Goal: Browse casually

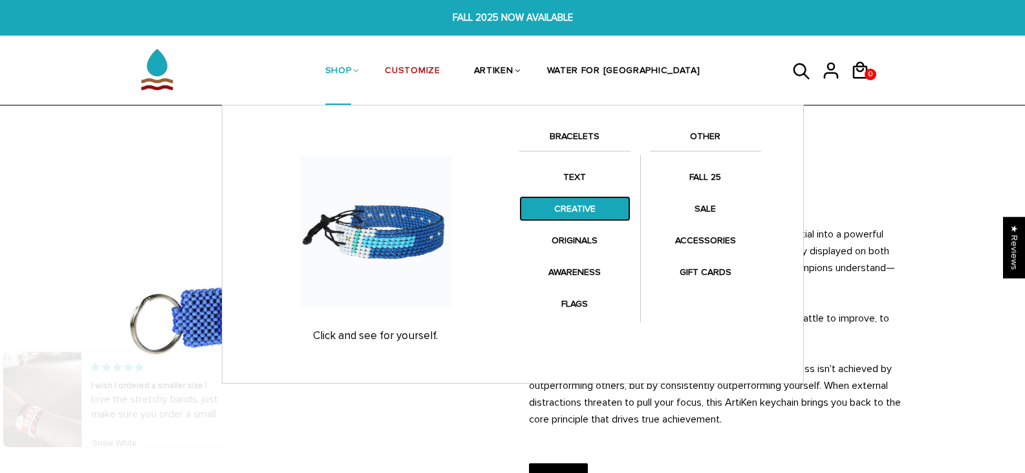
click at [567, 203] on link "CREATIVE" at bounding box center [574, 208] width 111 height 25
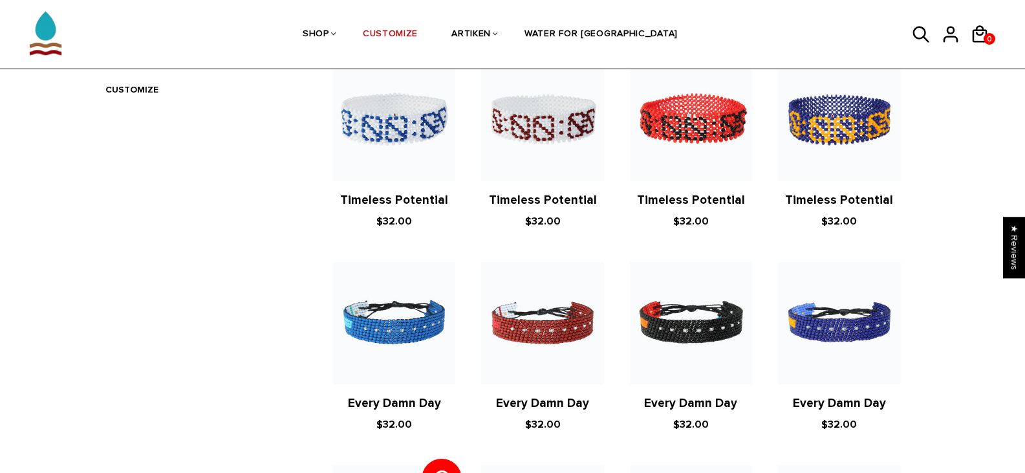
scroll to position [129, 0]
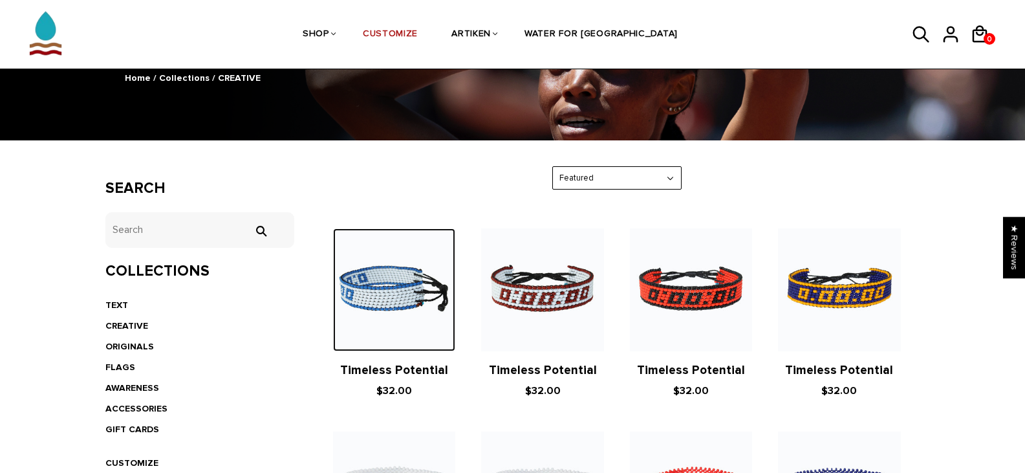
click at [390, 298] on img at bounding box center [394, 289] width 122 height 122
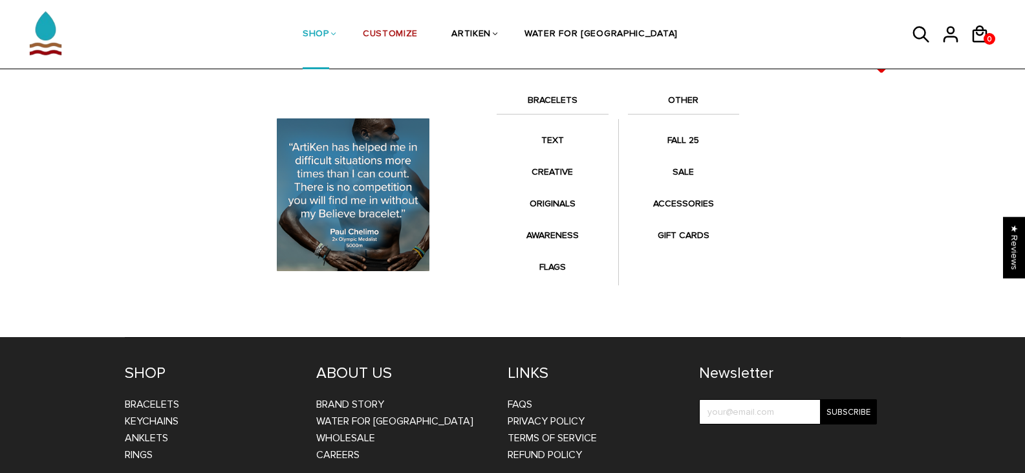
scroll to position [1466, 0]
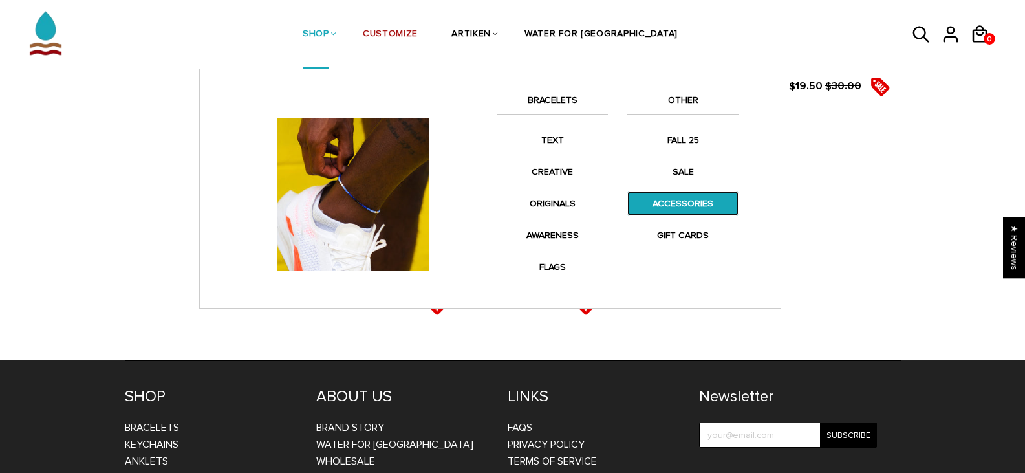
click at [680, 201] on link "ACCESSORIES" at bounding box center [682, 203] width 111 height 25
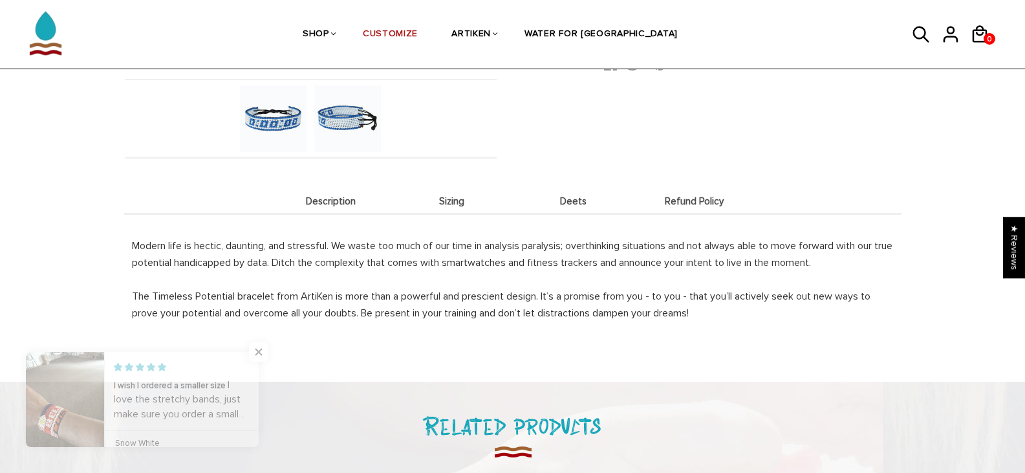
scroll to position [453, 0]
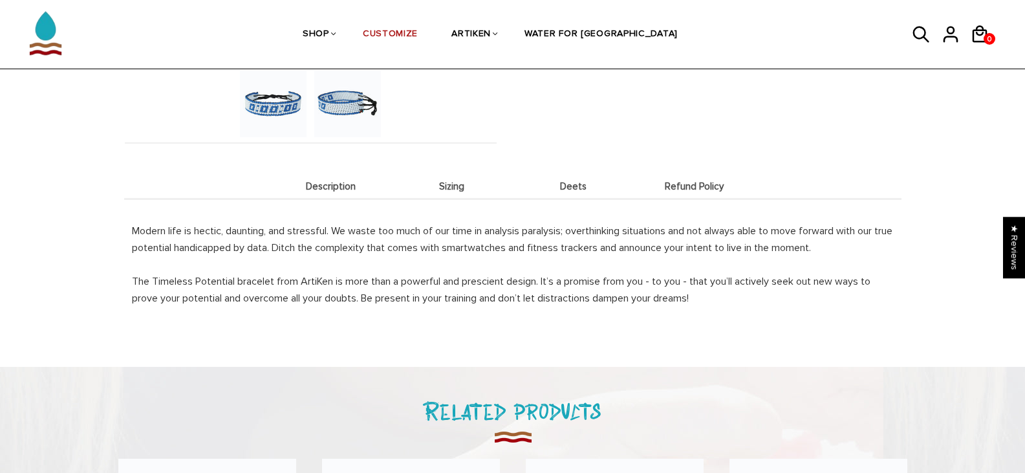
click at [451, 192] on li "Sizing" at bounding box center [452, 185] width 122 height 25
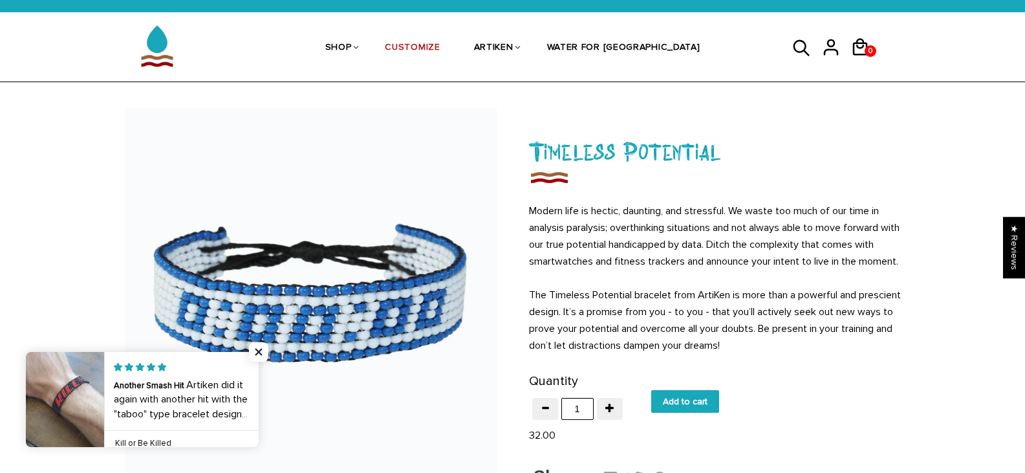
scroll to position [0, 0]
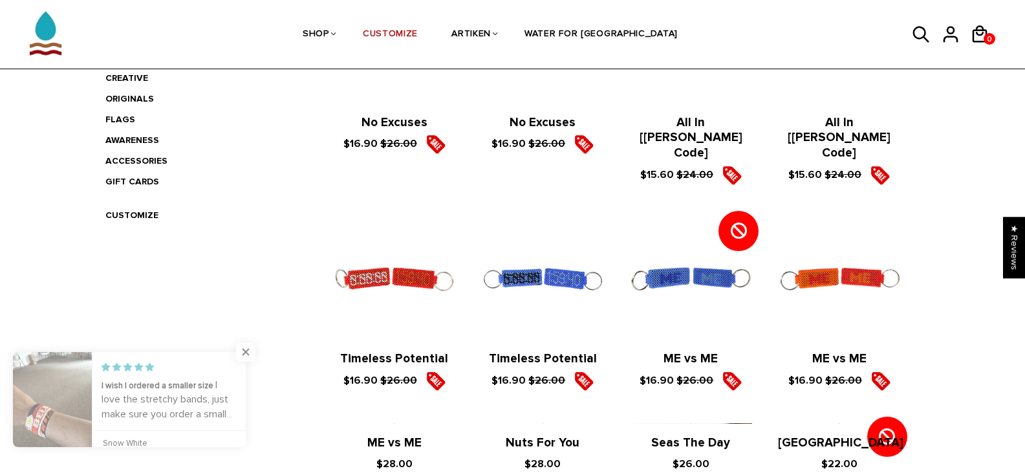
scroll to position [388, 0]
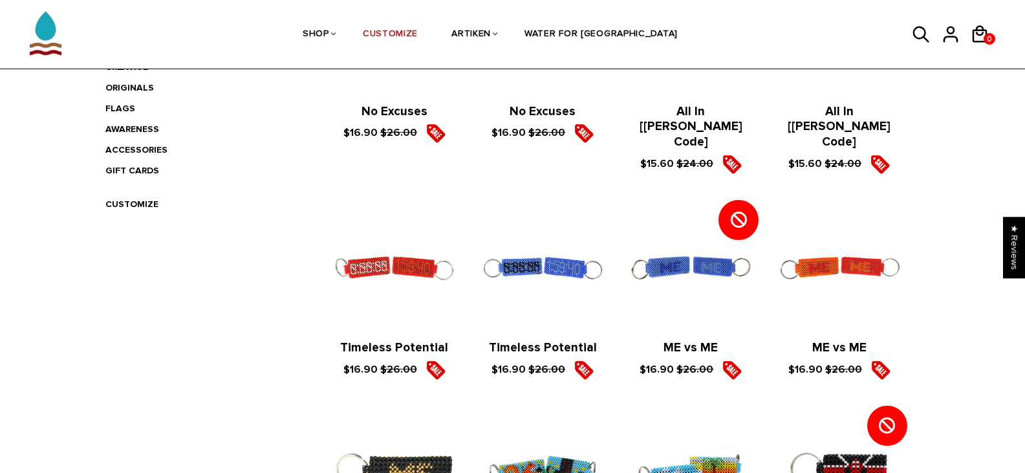
click at [682, 243] on figure at bounding box center [691, 267] width 122 height 122
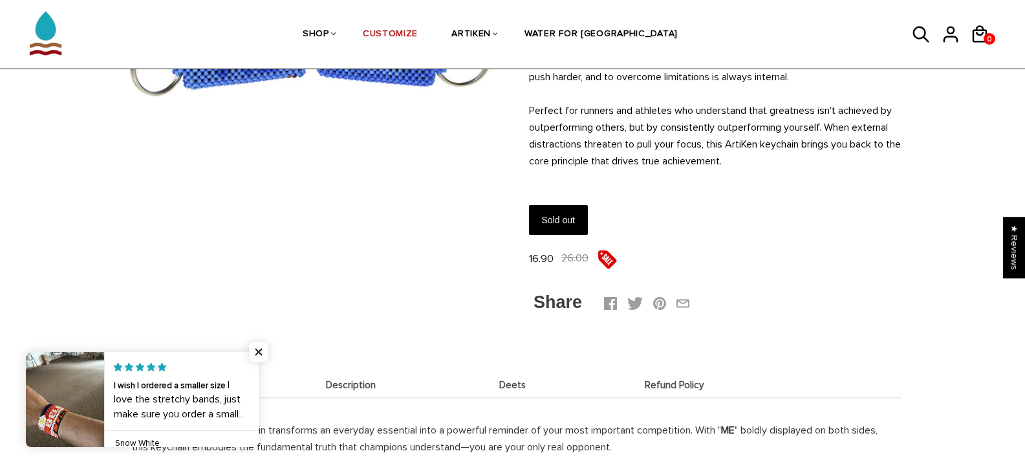
scroll to position [259, 0]
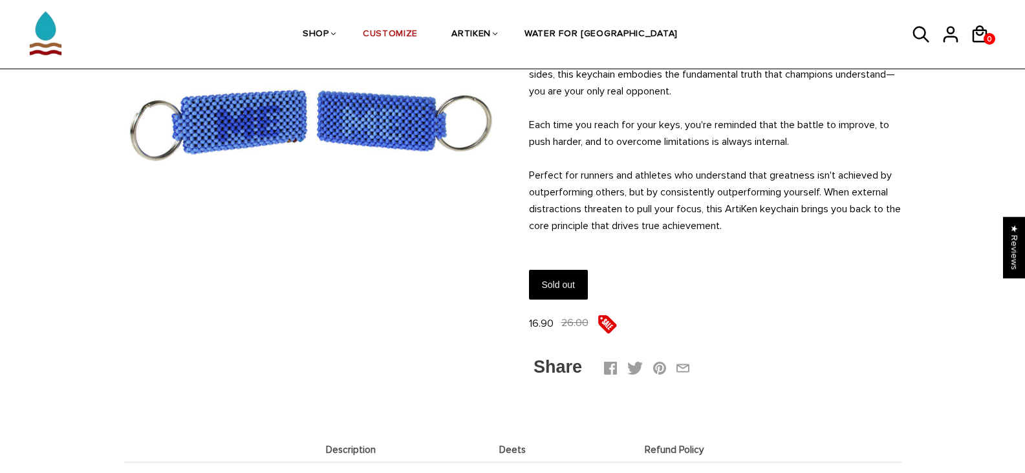
scroll to position [194, 0]
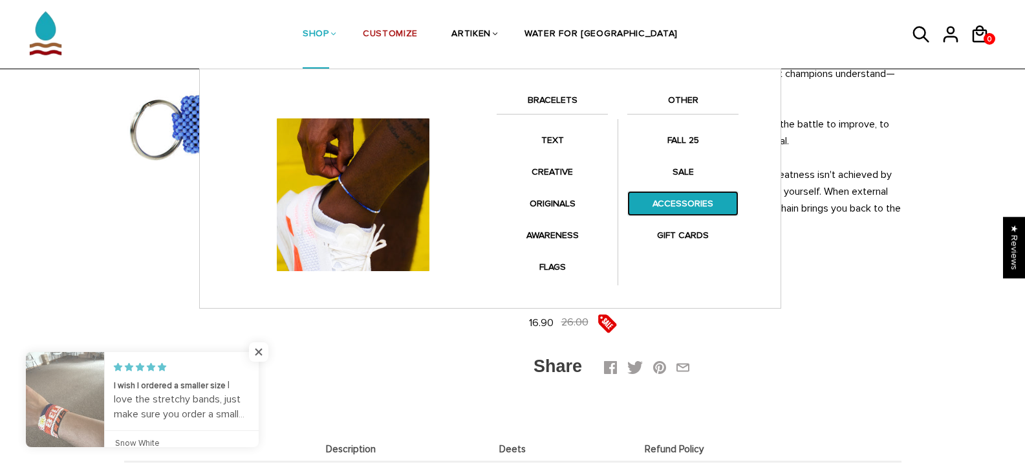
click at [659, 199] on link "ACCESSORIES" at bounding box center [682, 203] width 111 height 25
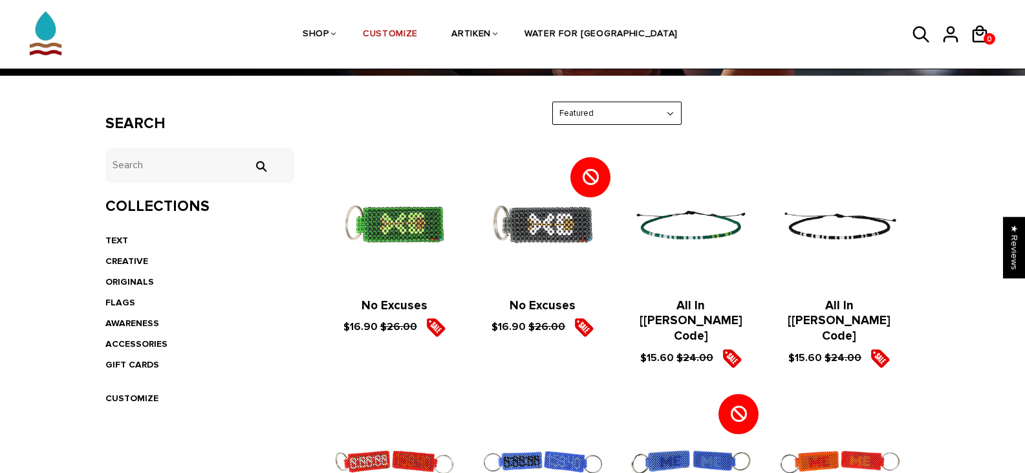
scroll to position [129, 0]
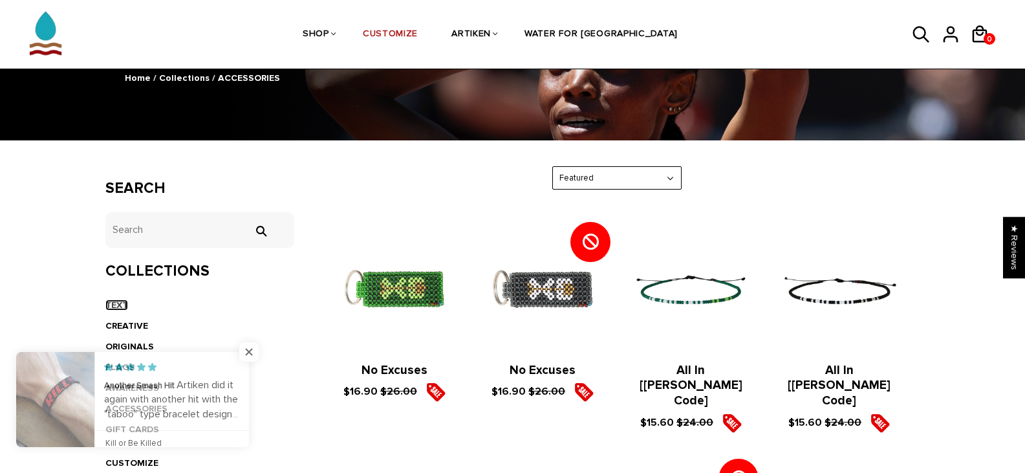
click at [109, 305] on link "TEXT" at bounding box center [116, 304] width 23 height 11
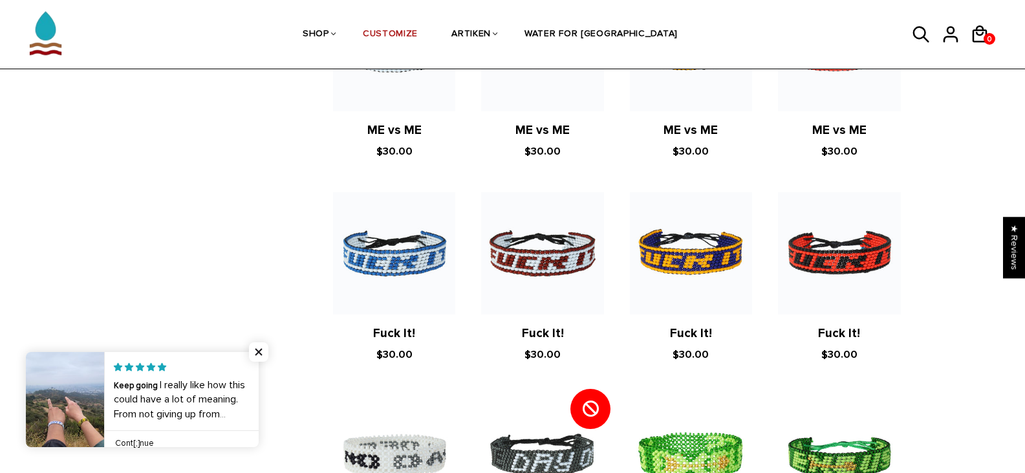
scroll to position [1100, 0]
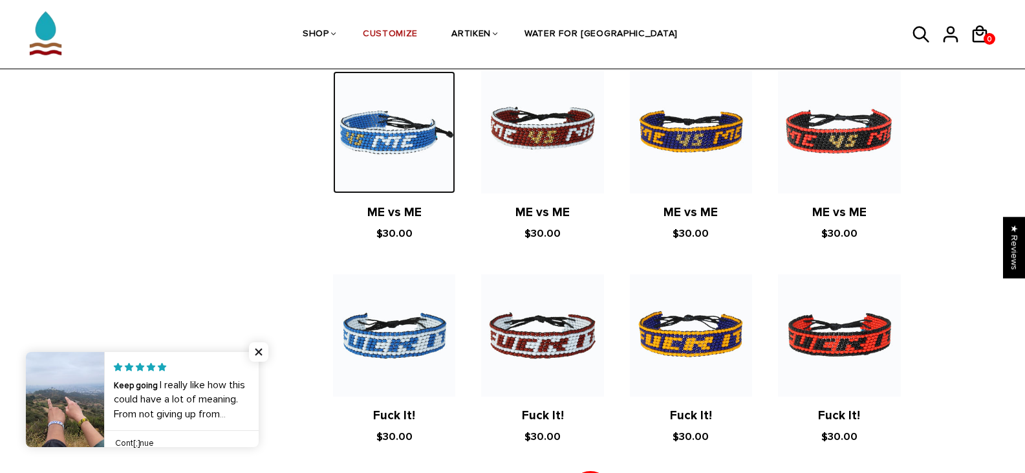
click at [402, 144] on img at bounding box center [394, 132] width 122 height 122
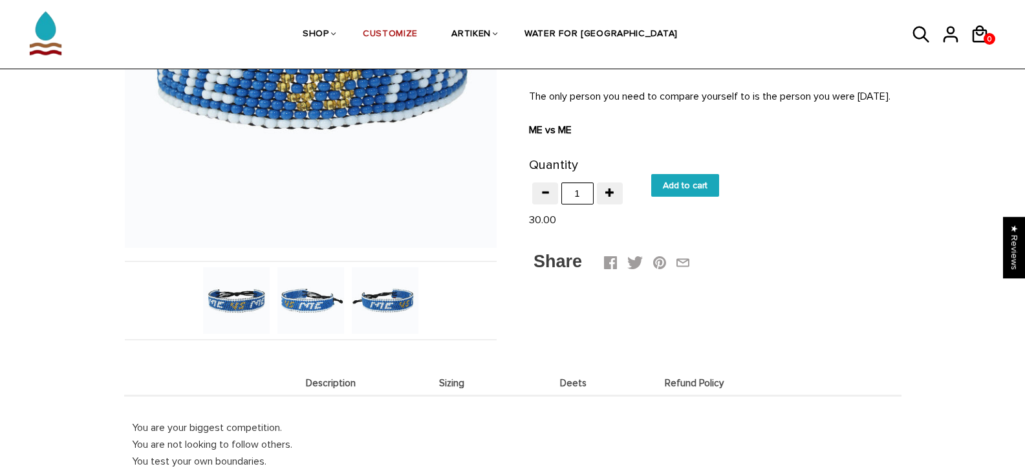
scroll to position [323, 0]
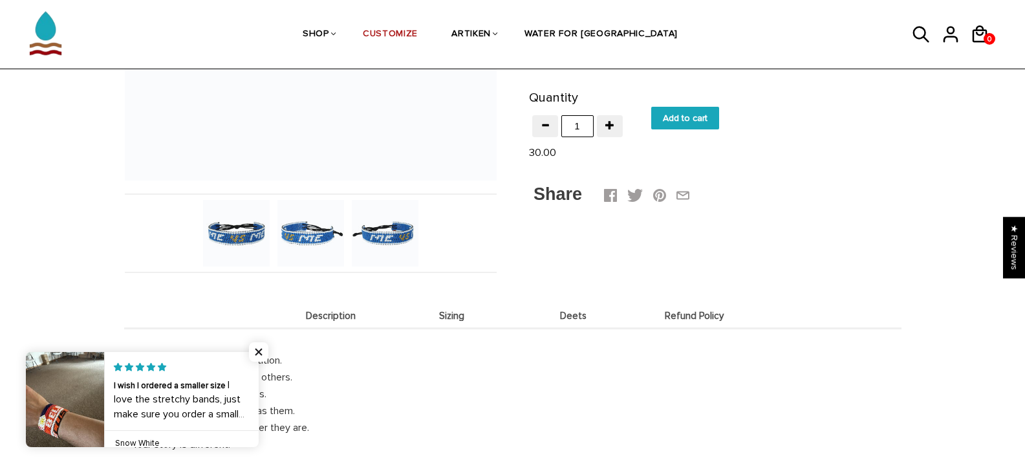
click at [298, 229] on img at bounding box center [310, 233] width 67 height 67
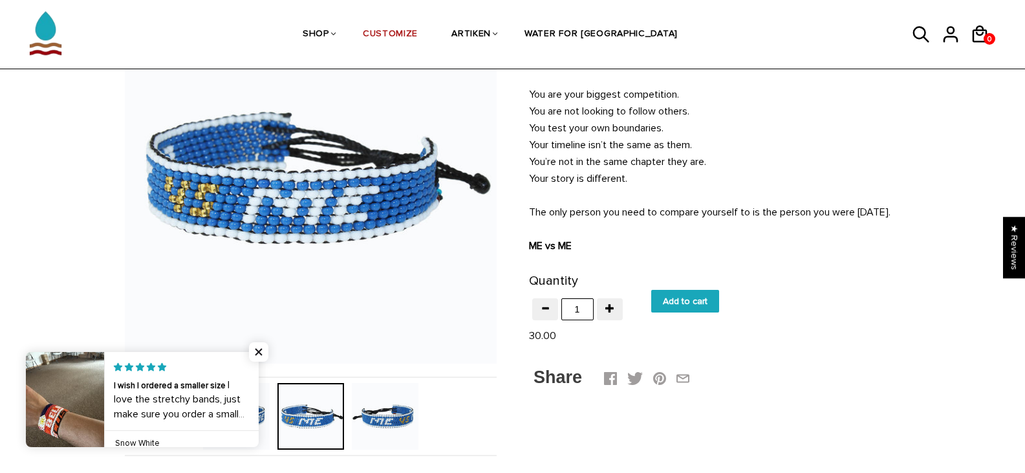
scroll to position [129, 0]
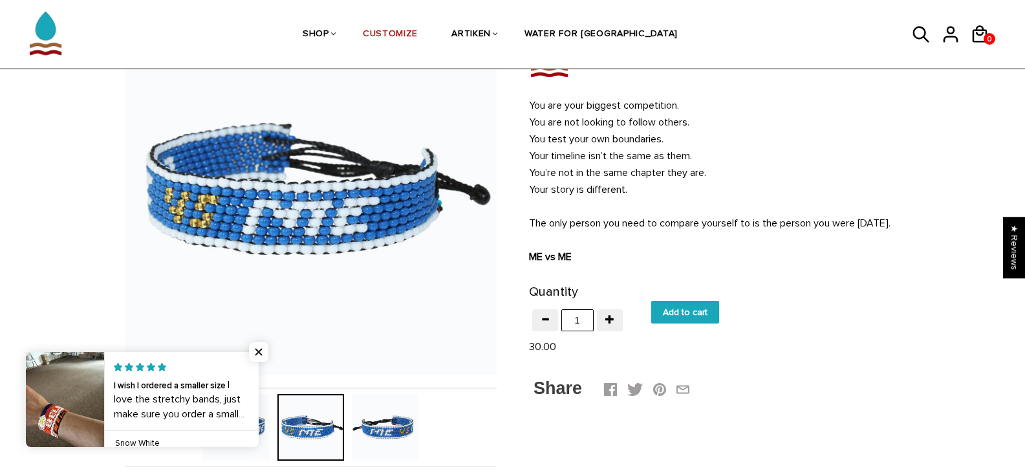
click at [392, 435] on img at bounding box center [385, 427] width 67 height 67
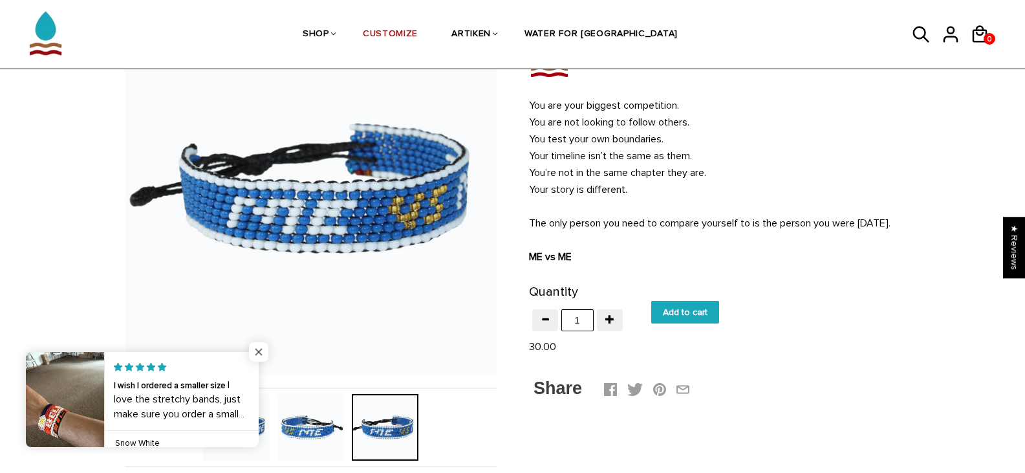
click at [259, 349] on span "Close popup widget" at bounding box center [258, 351] width 19 height 19
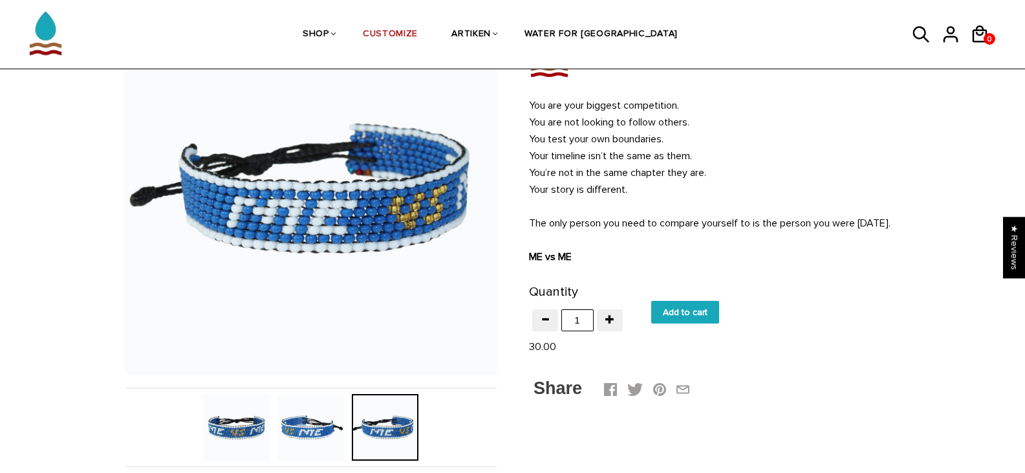
click at [232, 422] on img at bounding box center [236, 427] width 67 height 67
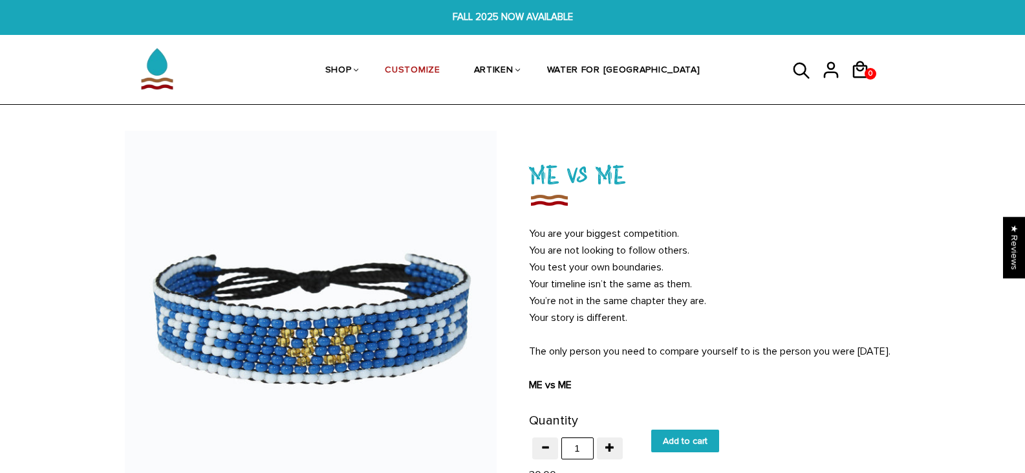
scroll to position [0, 0]
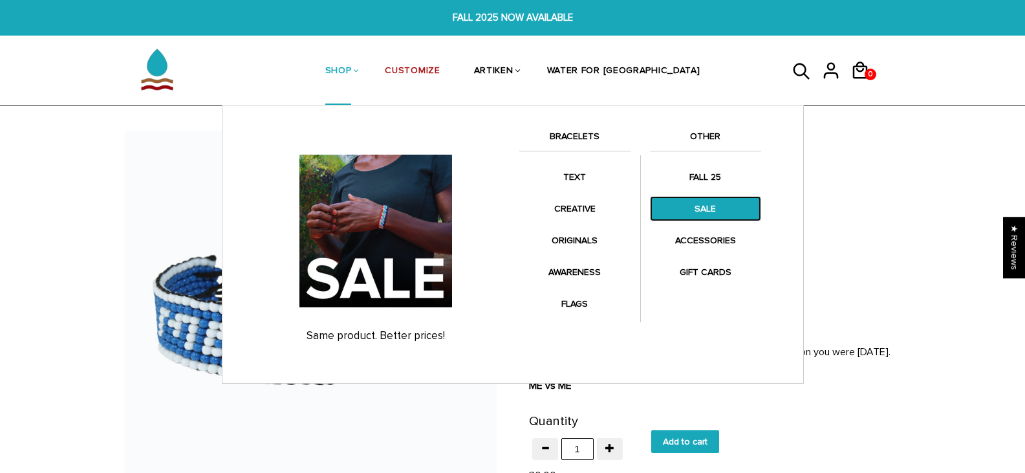
click at [699, 206] on link "SALE" at bounding box center [705, 208] width 111 height 25
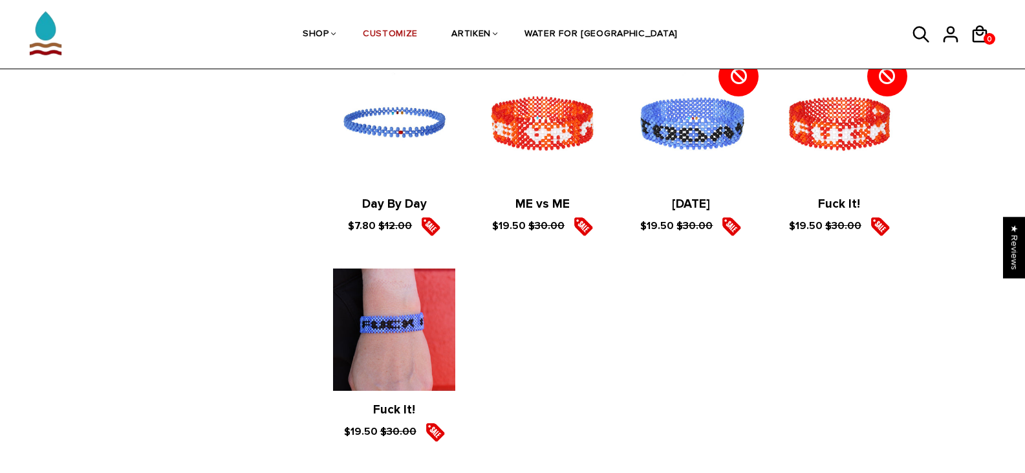
scroll to position [2199, 0]
